Goal: Information Seeking & Learning: Learn about a topic

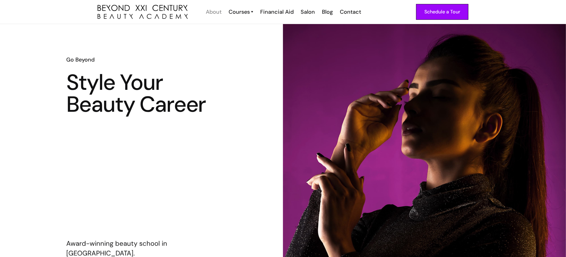
click at [218, 12] on div "About" at bounding box center [214, 12] width 16 height 8
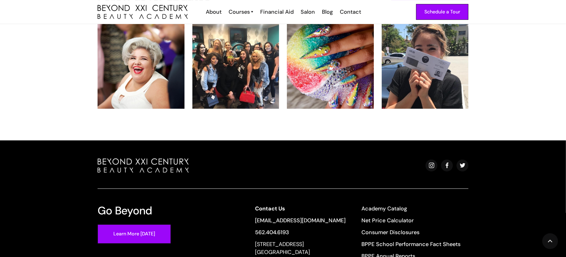
scroll to position [1310, 0]
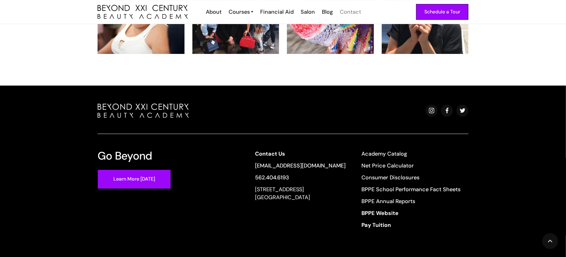
click at [352, 12] on div "Contact" at bounding box center [350, 12] width 21 height 8
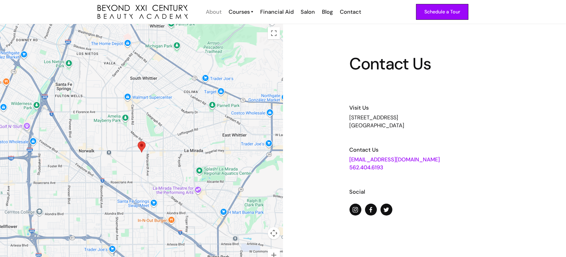
click at [218, 11] on div "About" at bounding box center [214, 12] width 16 height 8
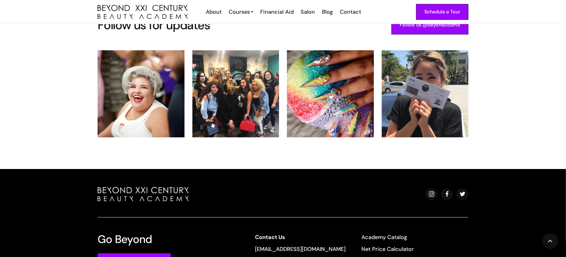
scroll to position [1310, 0]
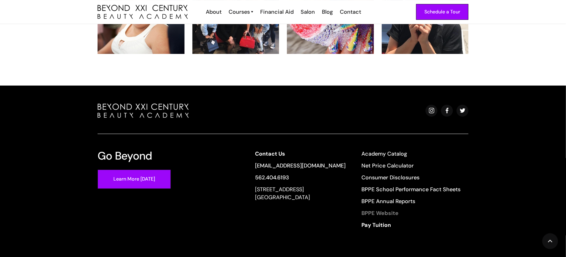
click at [368, 209] on strong "BPPE Website" at bounding box center [380, 212] width 37 height 7
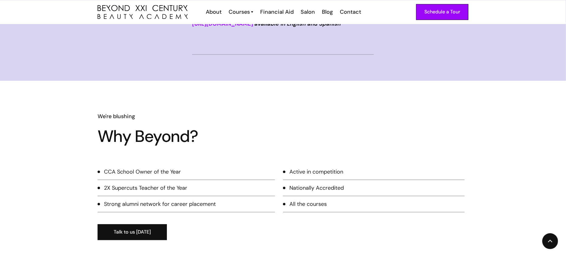
scroll to position [791, 0]
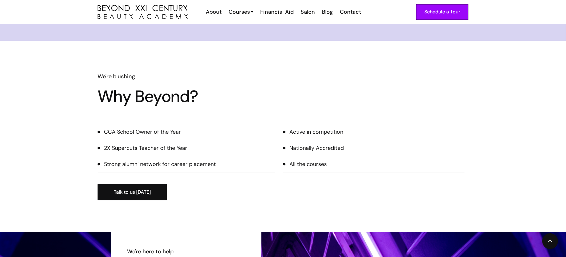
click at [149, 136] on div "CCA School Owner of the Year" at bounding box center [142, 132] width 77 height 8
click at [238, 140] on li "CCA School Owner of the Year" at bounding box center [187, 134] width 178 height 12
click at [136, 105] on h1 "Why Beyond?" at bounding box center [173, 96] width 150 height 16
click at [116, 136] on div "CCA School Owner of the Year" at bounding box center [142, 132] width 77 height 8
drag, startPoint x: 102, startPoint y: 156, endPoint x: 135, endPoint y: 155, distance: 33.1
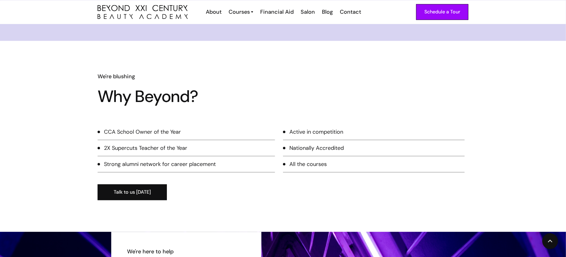
click at [109, 140] on li "CCA School Owner of the Year" at bounding box center [187, 134] width 178 height 12
click at [178, 136] on div "CCA School Owner of the Year" at bounding box center [142, 132] width 77 height 8
drag, startPoint x: 127, startPoint y: 177, endPoint x: 155, endPoint y: 176, distance: 28.6
click at [127, 156] on li "2X Supercuts Teacher of the Year" at bounding box center [187, 150] width 178 height 12
click at [198, 168] on div "Strong alumni network for career placement" at bounding box center [160, 164] width 112 height 8
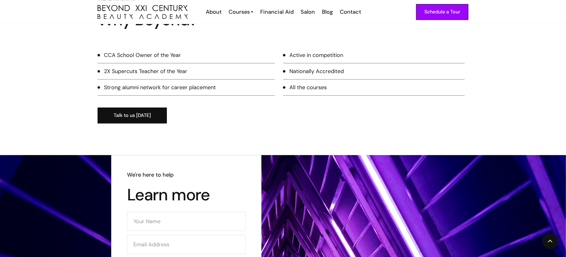
scroll to position [943, 0]
